Goal: Communication & Community: Answer question/provide support

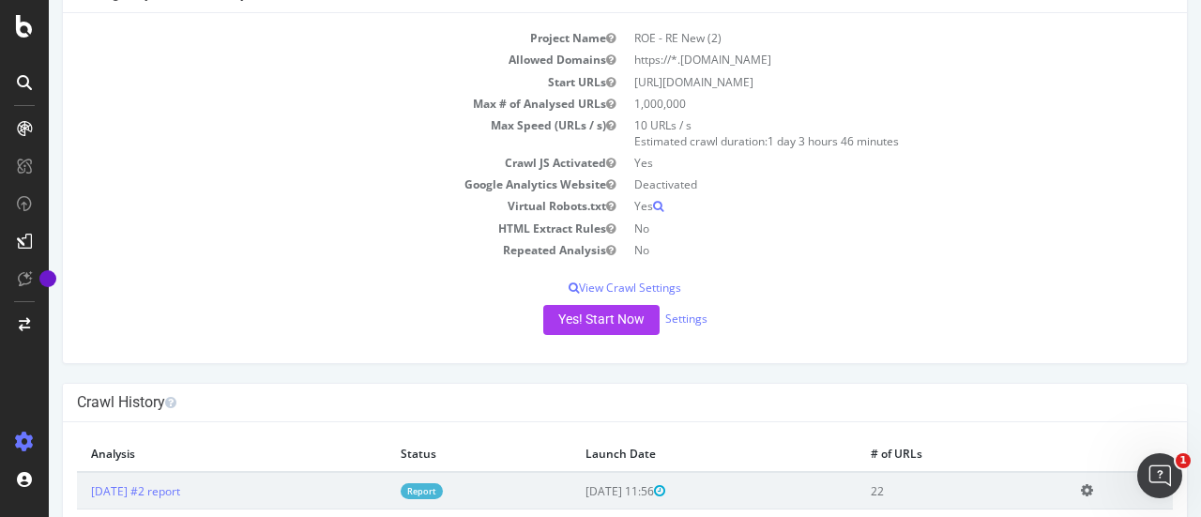
scroll to position [13, 0]
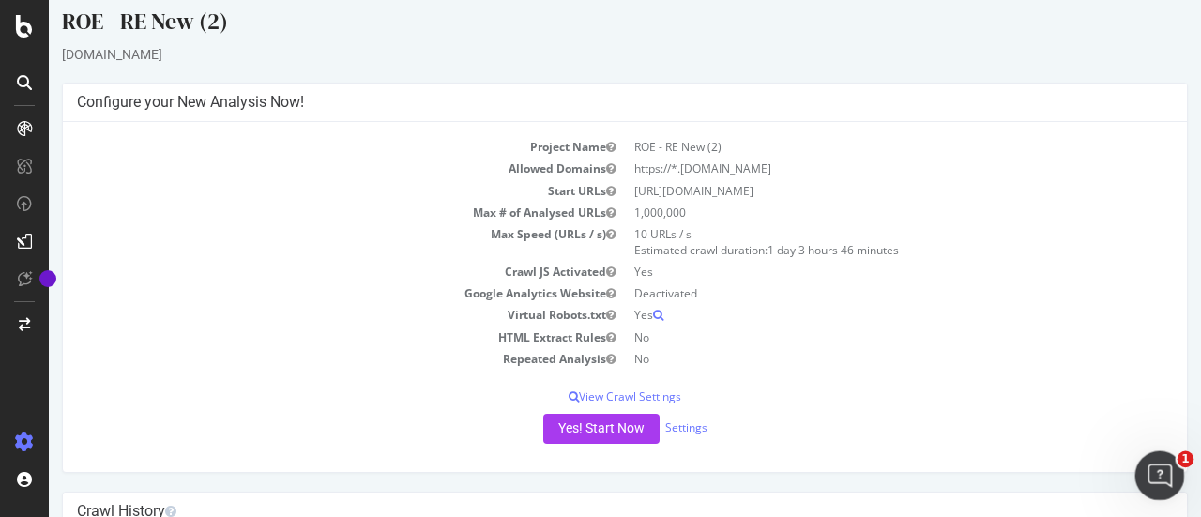
click at [1167, 474] on icon "Ouvrir le Messenger Intercom" at bounding box center [1156, 473] width 31 height 31
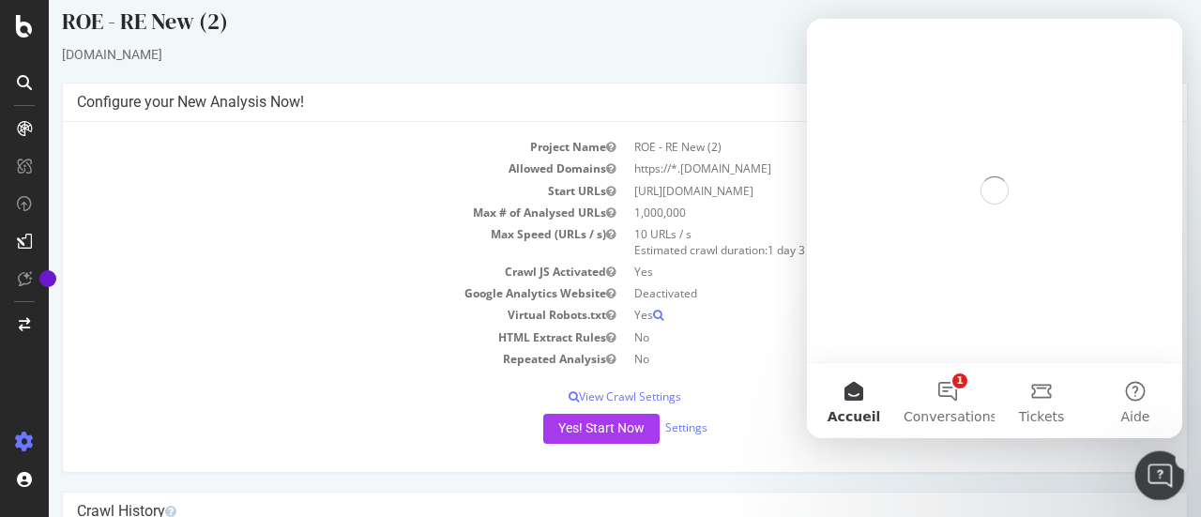
scroll to position [0, 0]
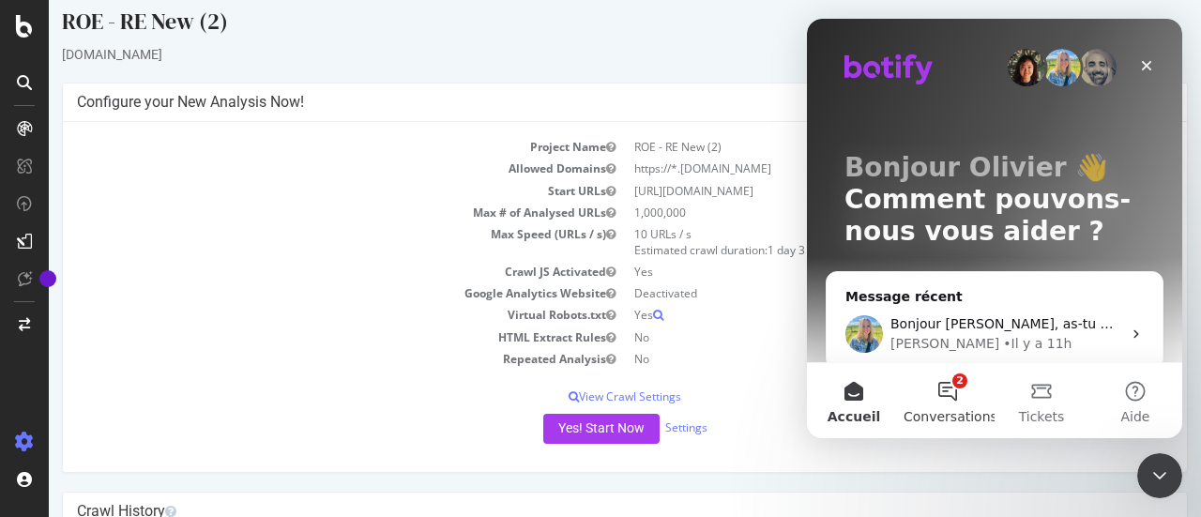
drag, startPoint x: 946, startPoint y: 394, endPoint x: 925, endPoint y: 429, distance: 40.9
click at [925, 429] on button "2 Conversations" at bounding box center [947, 400] width 94 height 75
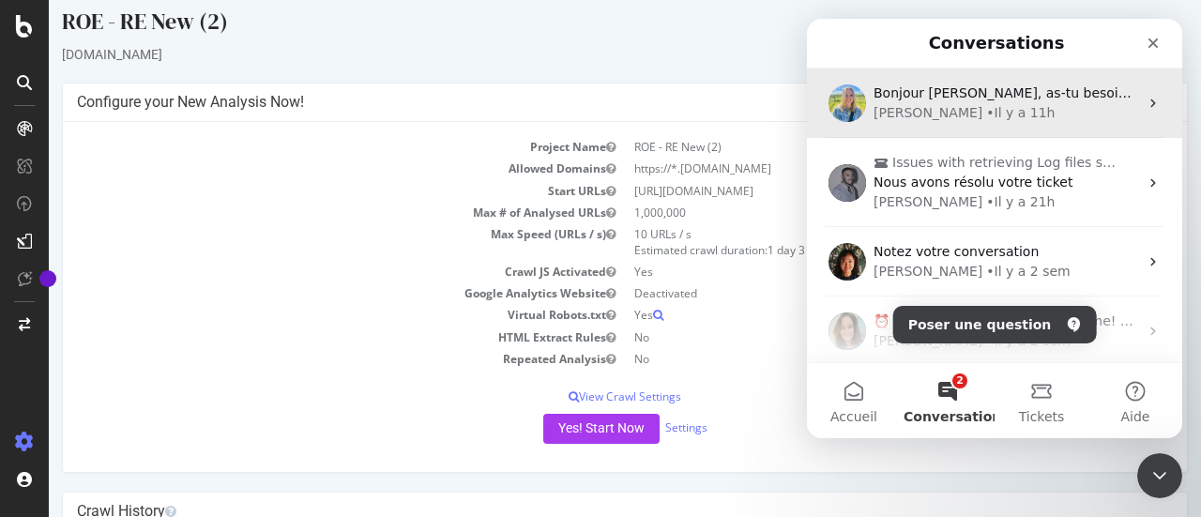
click at [986, 106] on div "• Il y a 11h" at bounding box center [1020, 113] width 68 height 20
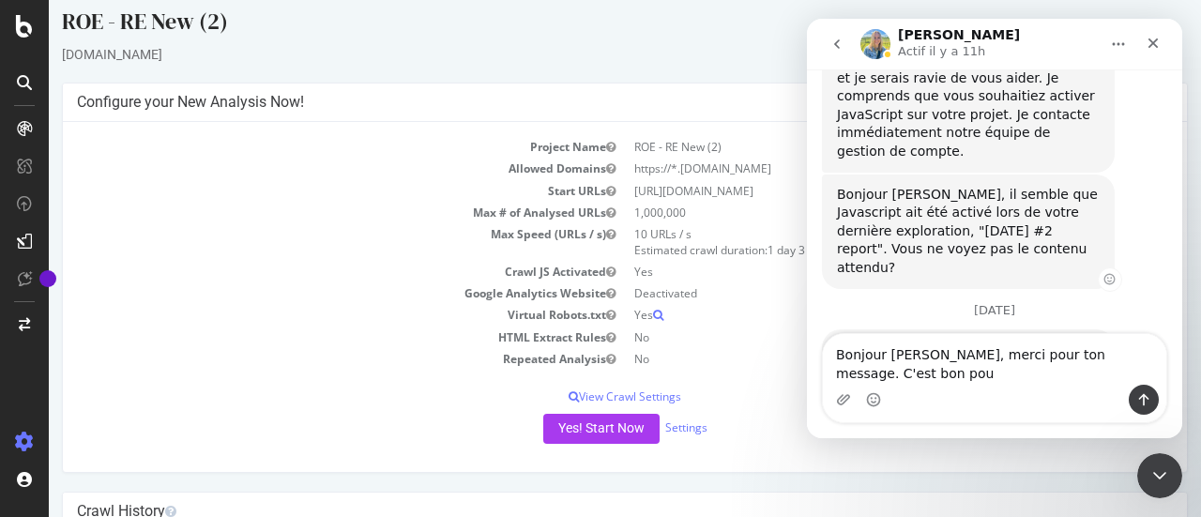
scroll to position [835, 0]
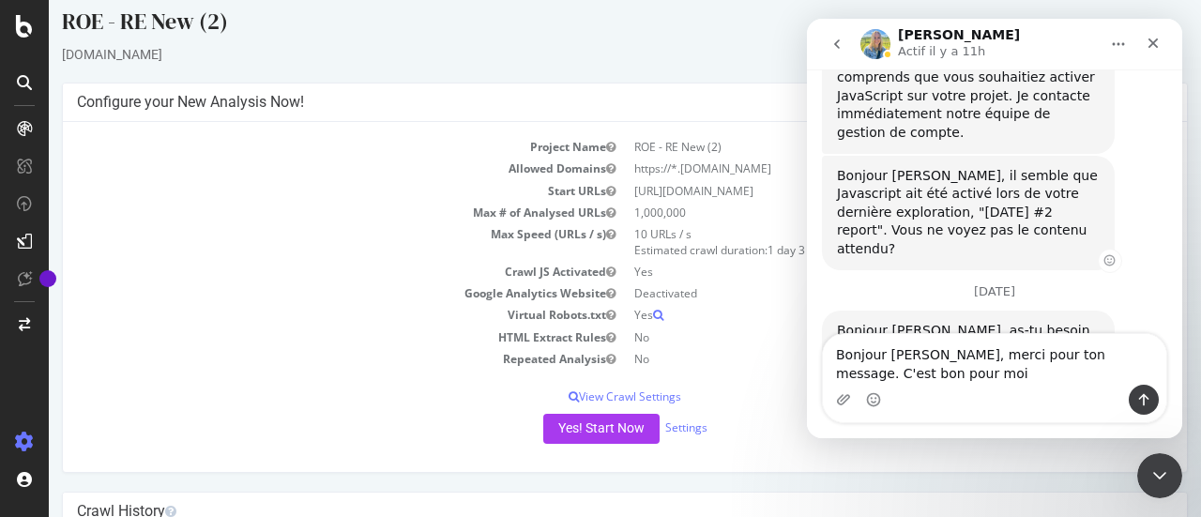
type textarea "Bonjour [PERSON_NAME], merci pour ton message. C'est bon pour moi !"
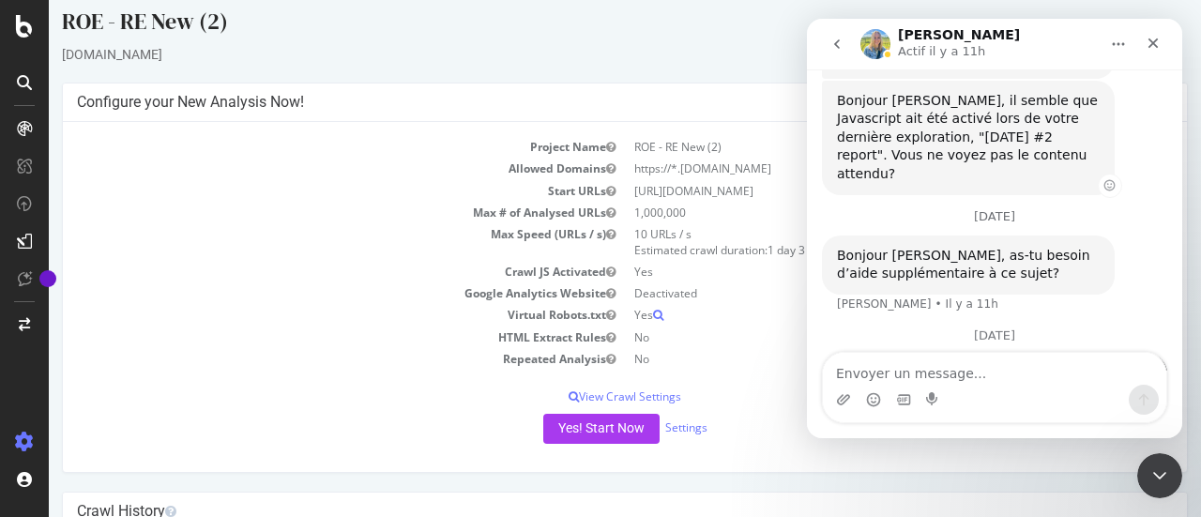
scroll to position [915, 0]
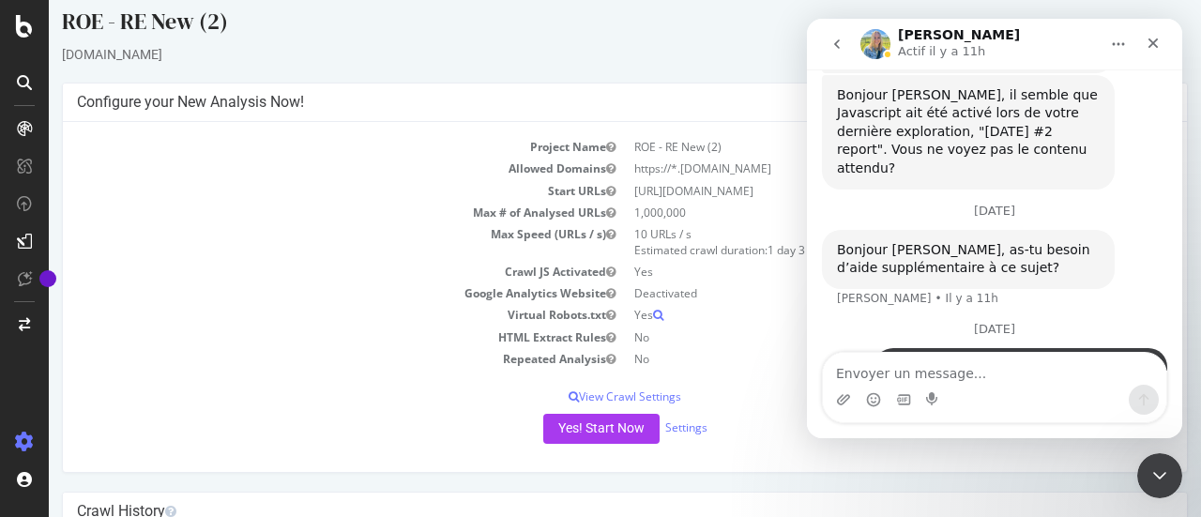
click at [693, 38] on div "ROE - RE New (2)" at bounding box center [624, 25] width 1125 height 39
click at [842, 53] on button "go back" at bounding box center [837, 44] width 36 height 36
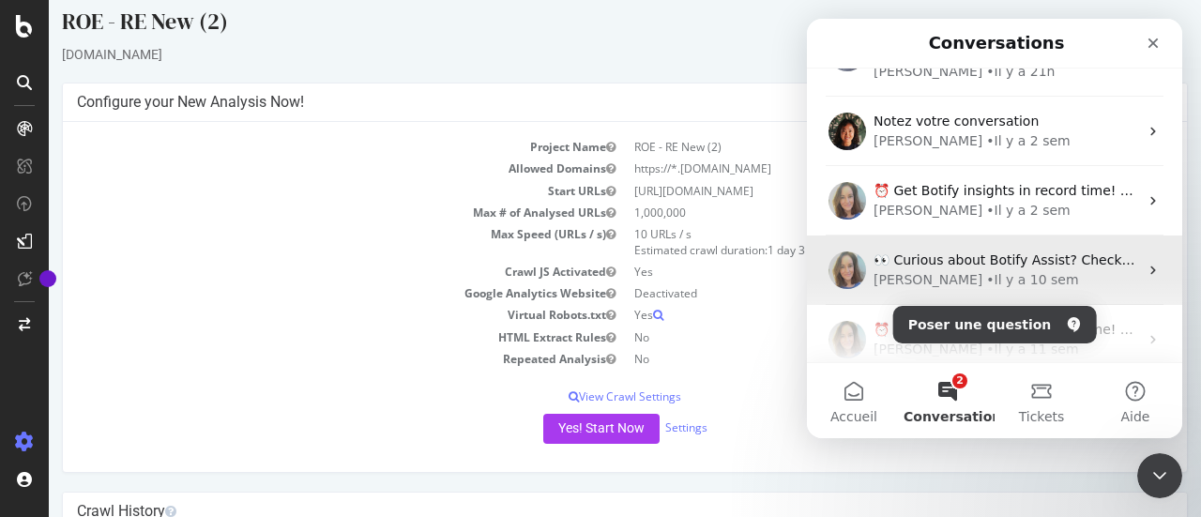
scroll to position [0, 0]
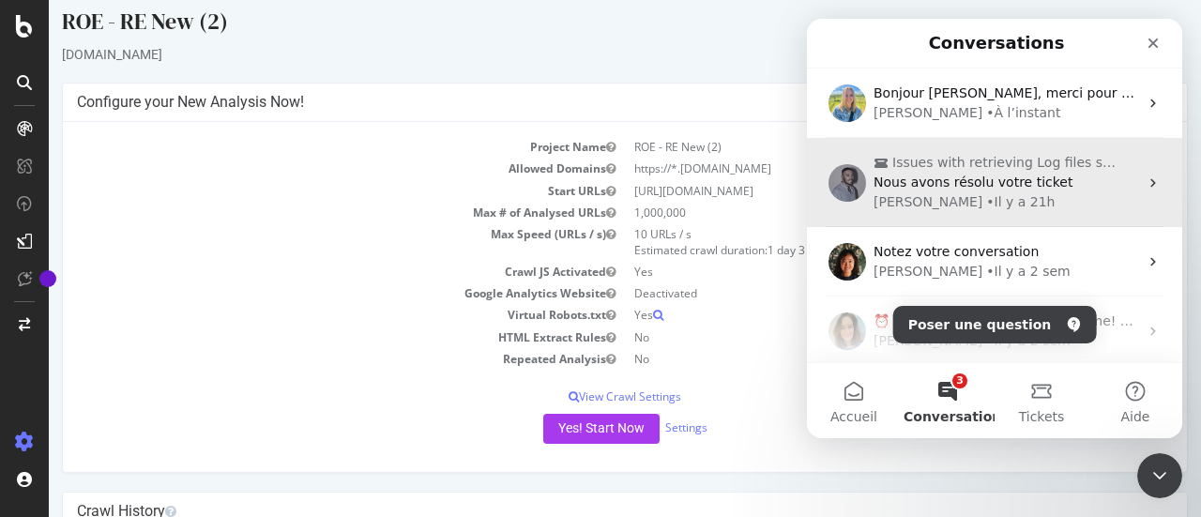
click at [1094, 190] on div "Nous avons résolu votre ticket" at bounding box center [1005, 183] width 264 height 20
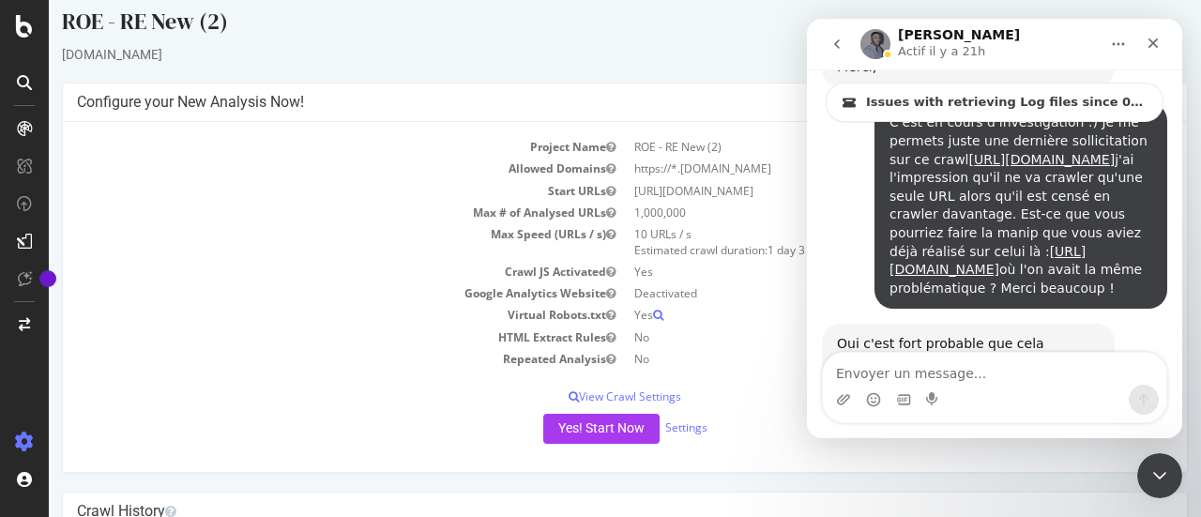
scroll to position [6464, 0]
click at [706, 57] on div "[DOMAIN_NAME]" at bounding box center [624, 54] width 1125 height 19
click at [1150, 36] on icon "Fermer" at bounding box center [1152, 43] width 15 height 15
